Goal: Book appointment/travel/reservation

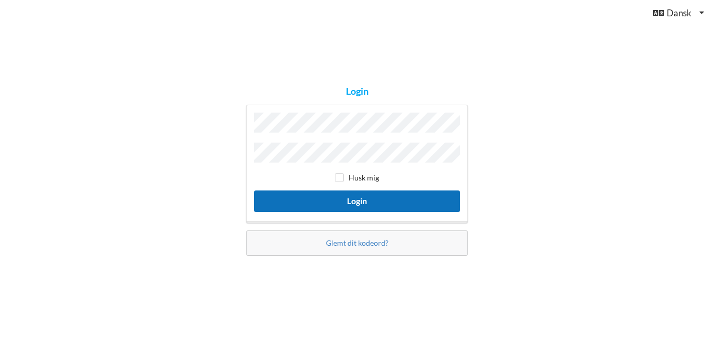
click at [399, 204] on button "Login" at bounding box center [357, 201] width 206 height 22
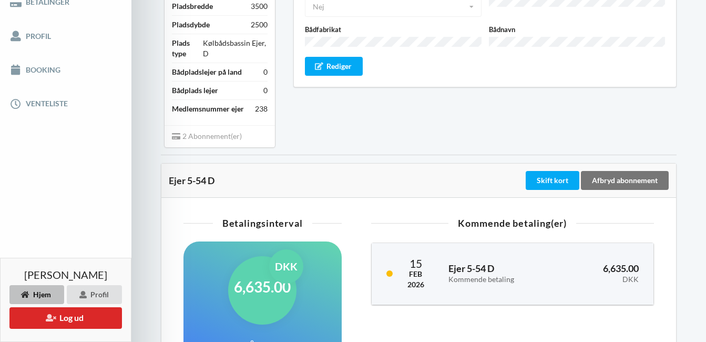
scroll to position [194, 0]
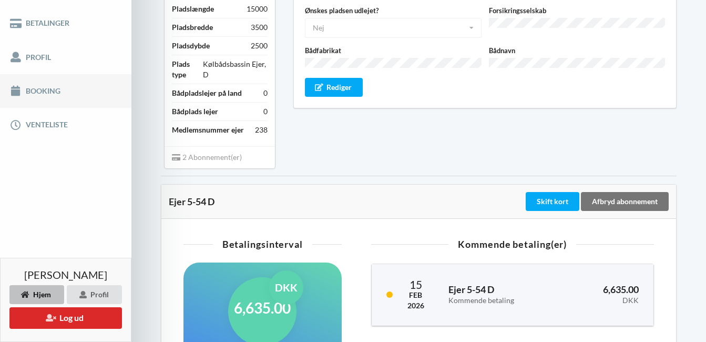
click at [48, 87] on link "Booking" at bounding box center [65, 91] width 131 height 34
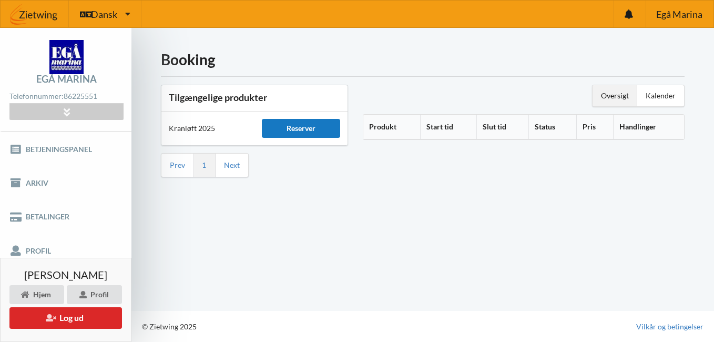
click at [285, 130] on div "Reserver" at bounding box center [301, 128] width 78 height 19
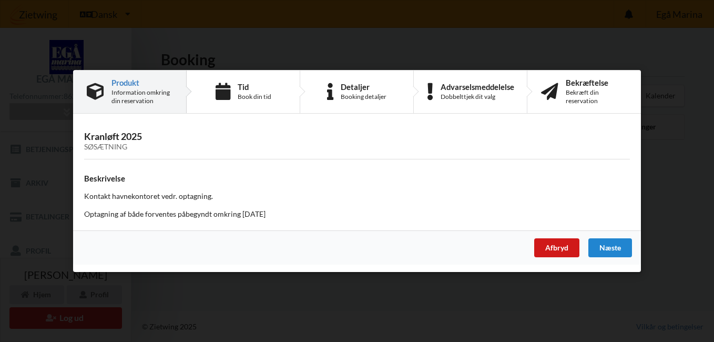
click at [567, 246] on div "Afbryd" at bounding box center [556, 247] width 45 height 19
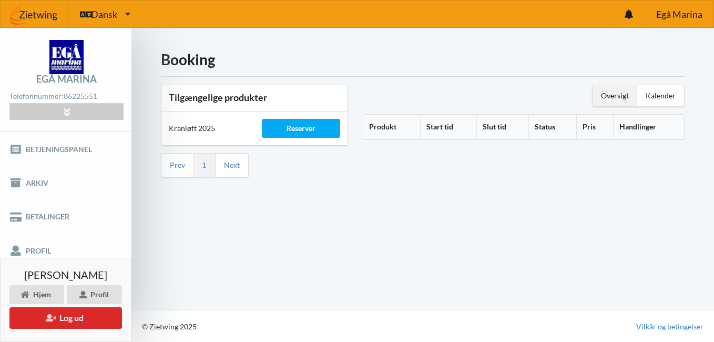
click at [618, 93] on div "Oversigt" at bounding box center [615, 95] width 45 height 21
click at [653, 93] on div "Kalender" at bounding box center [660, 95] width 47 height 21
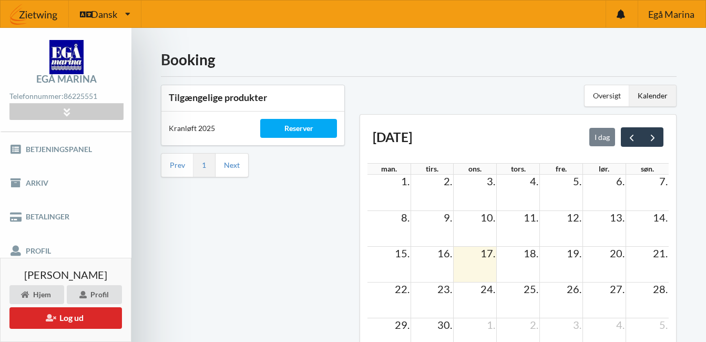
scroll to position [117, 0]
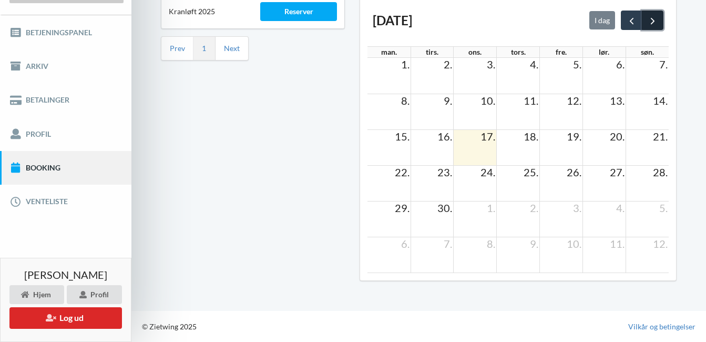
click at [656, 22] on span "next" at bounding box center [652, 20] width 11 height 11
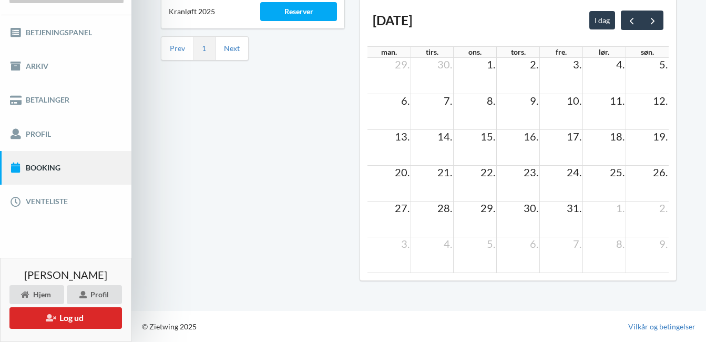
click at [571, 65] on td "3." at bounding box center [561, 64] width 43 height 13
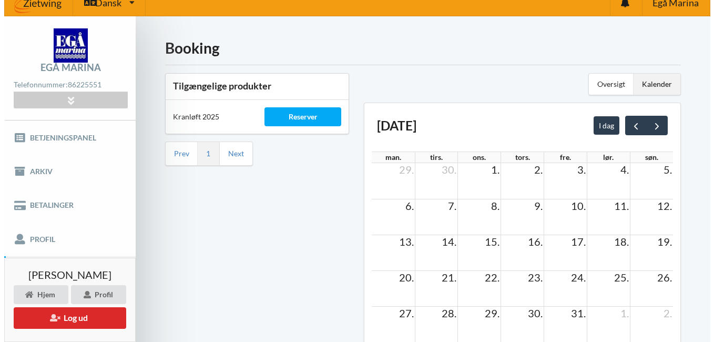
scroll to position [0, 0]
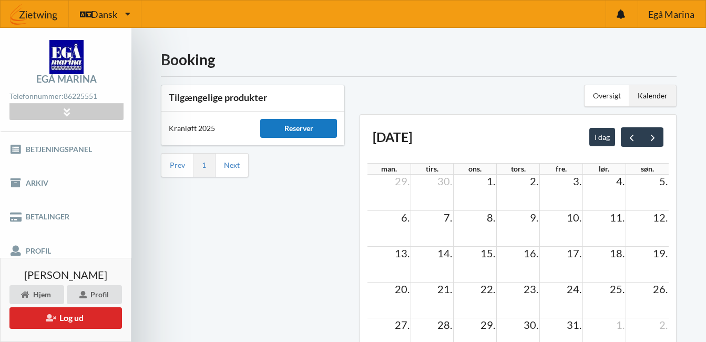
click at [291, 134] on div "Reserver" at bounding box center [298, 128] width 77 height 19
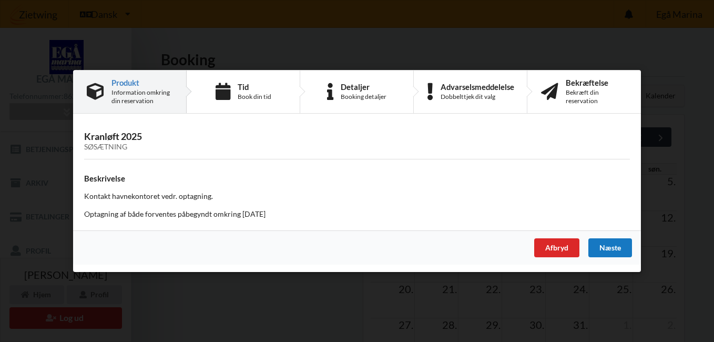
click at [611, 241] on div "Næste" at bounding box center [610, 247] width 44 height 19
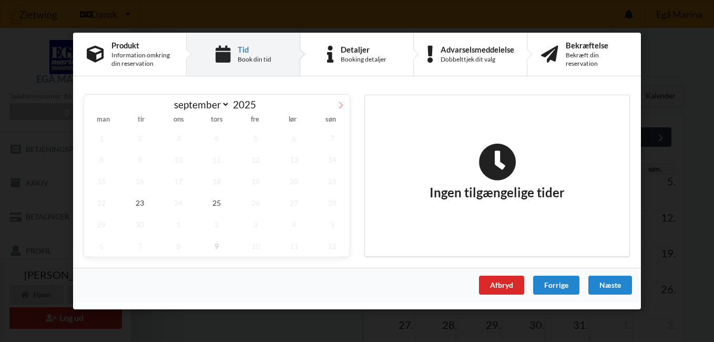
click at [340, 107] on icon at bounding box center [340, 104] width 7 height 7
select select "9"
click at [598, 285] on div "Næste" at bounding box center [610, 285] width 44 height 19
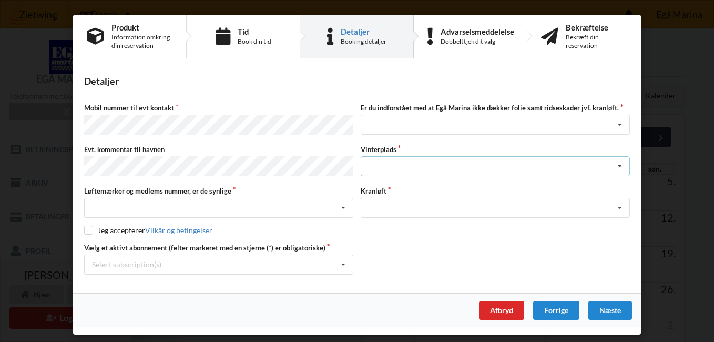
click at [618, 167] on icon at bounding box center [620, 166] width 16 height 19
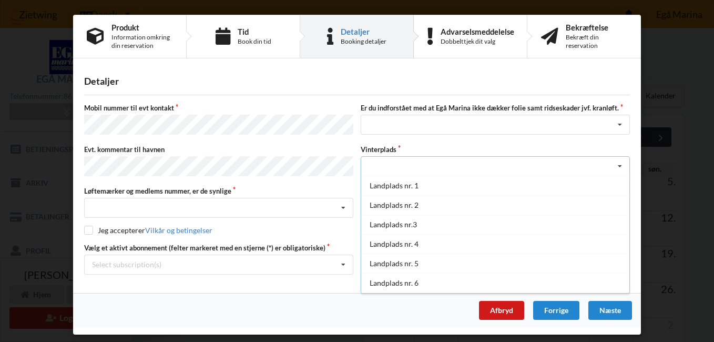
click at [499, 304] on div "Afbryd" at bounding box center [501, 310] width 45 height 19
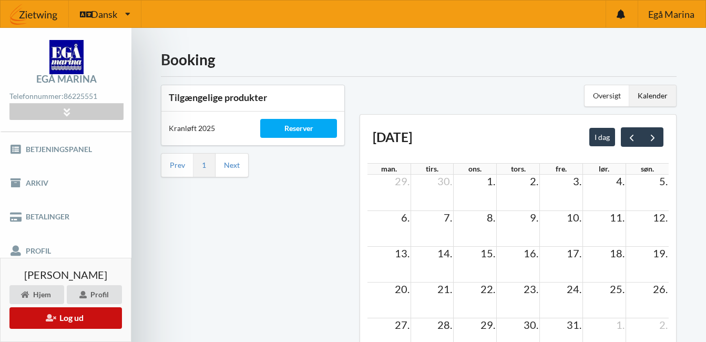
click at [93, 319] on button "Log ud" at bounding box center [65, 318] width 113 height 22
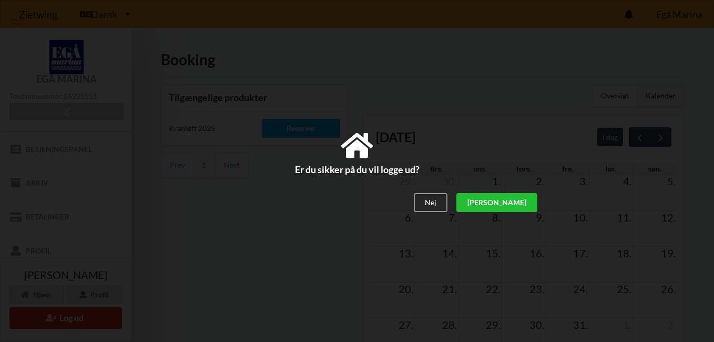
click at [511, 201] on div "[PERSON_NAME]" at bounding box center [496, 203] width 81 height 19
